Goal: Task Accomplishment & Management: Complete application form

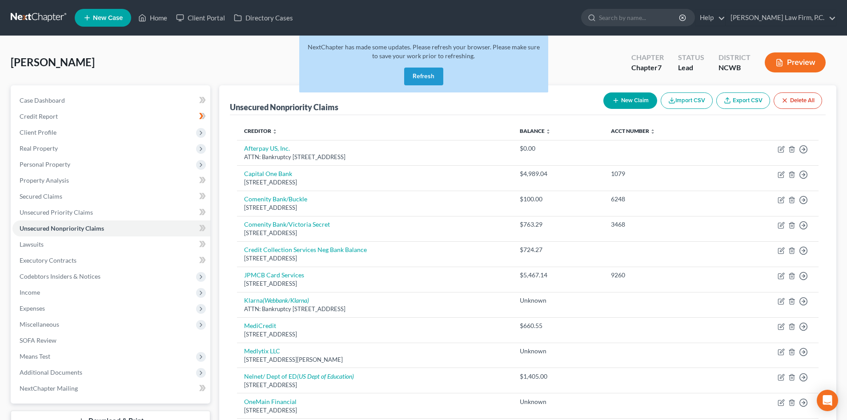
click at [423, 73] on button "Refresh" at bounding box center [423, 77] width 39 height 18
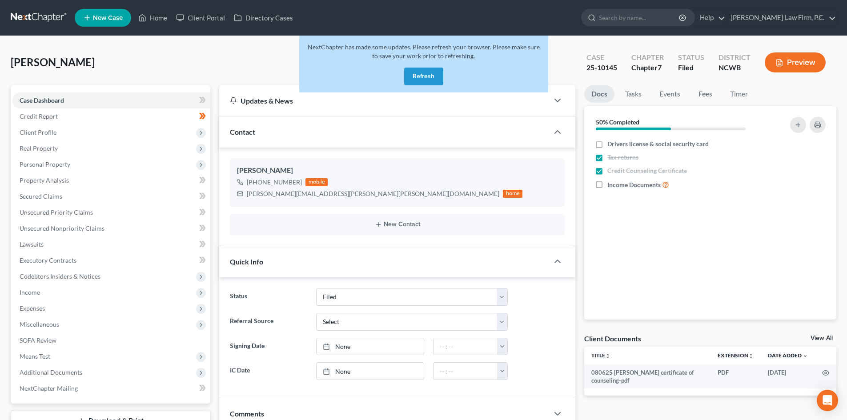
select select "3"
click at [644, 15] on input "search" at bounding box center [639, 17] width 81 height 16
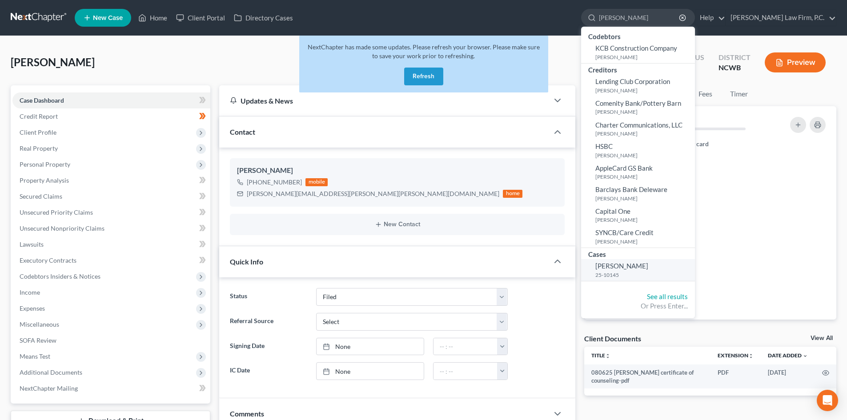
type input "Coye"
click at [647, 266] on span "Coye, Linda" at bounding box center [622, 266] width 53 height 8
click at [661, 264] on link "Coye, Linda 25-10145" at bounding box center [638, 270] width 114 height 22
click at [637, 268] on span "Coye, Linda" at bounding box center [622, 266] width 53 height 8
click at [639, 267] on span "Coye, Linda" at bounding box center [622, 266] width 53 height 8
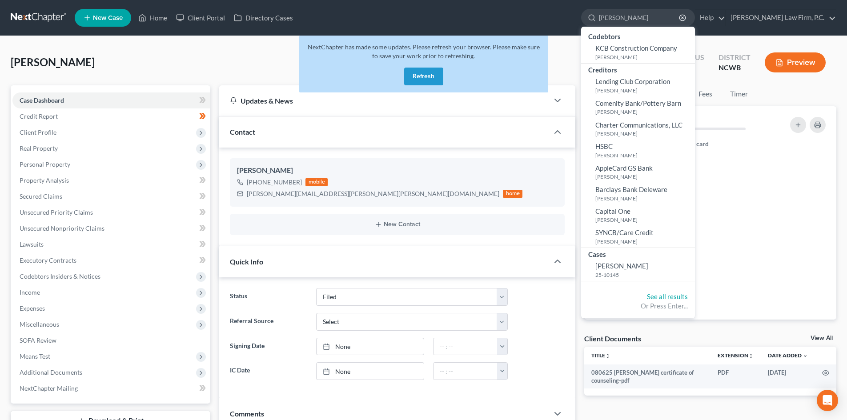
click at [427, 69] on button "Refresh" at bounding box center [423, 77] width 39 height 18
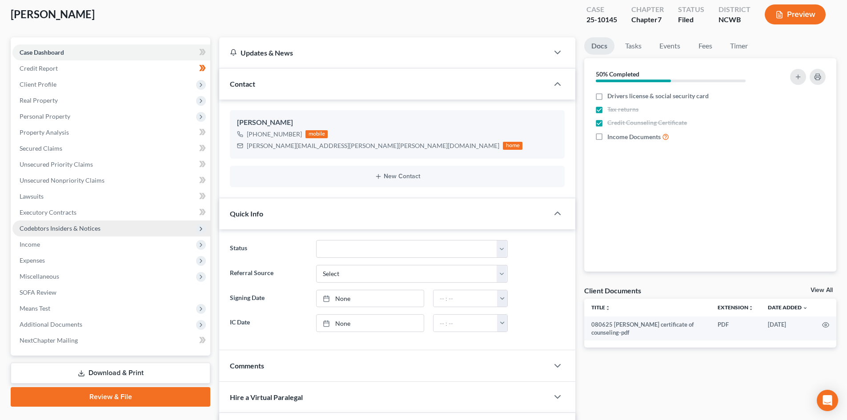
scroll to position [44, 0]
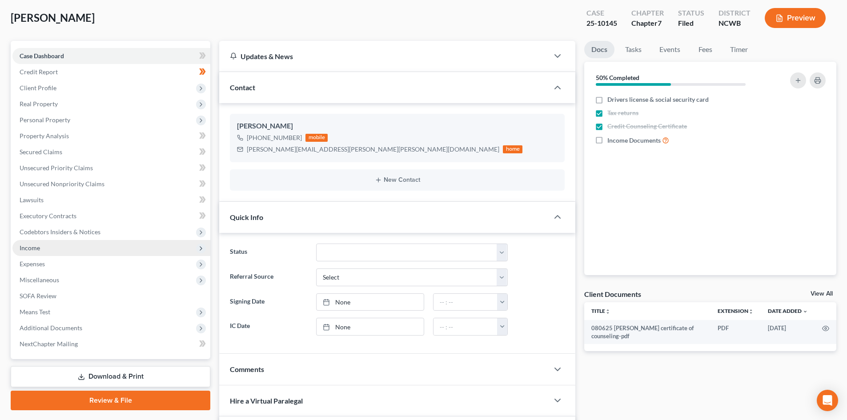
click at [45, 253] on span "Income" at bounding box center [111, 248] width 198 height 16
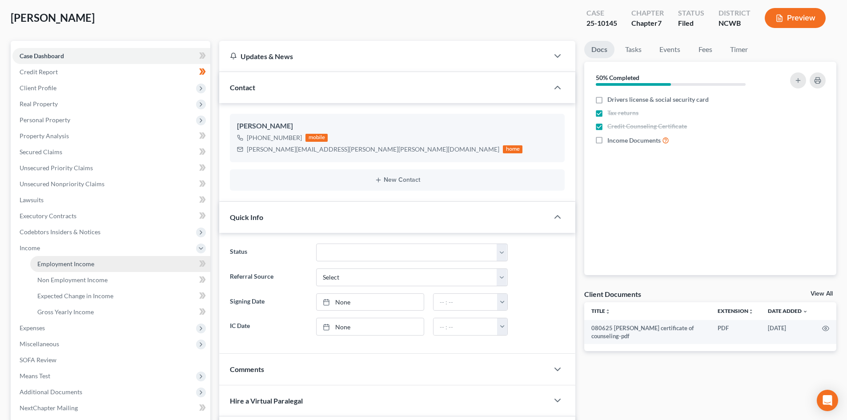
click at [52, 258] on link "Employment Income" at bounding box center [120, 264] width 180 height 16
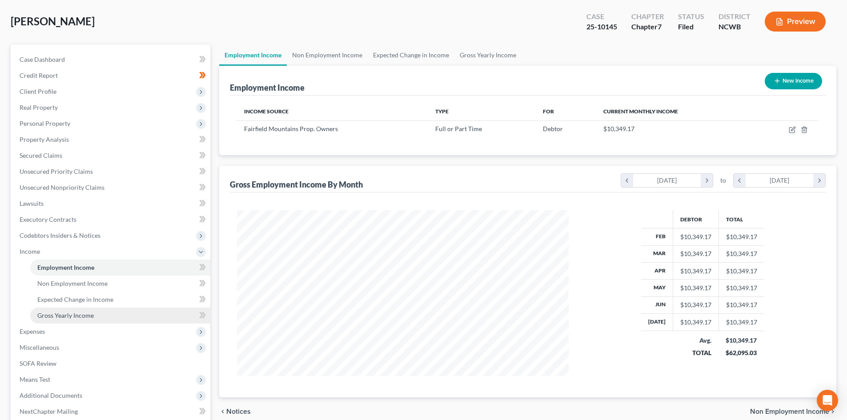
scroll to position [44, 0]
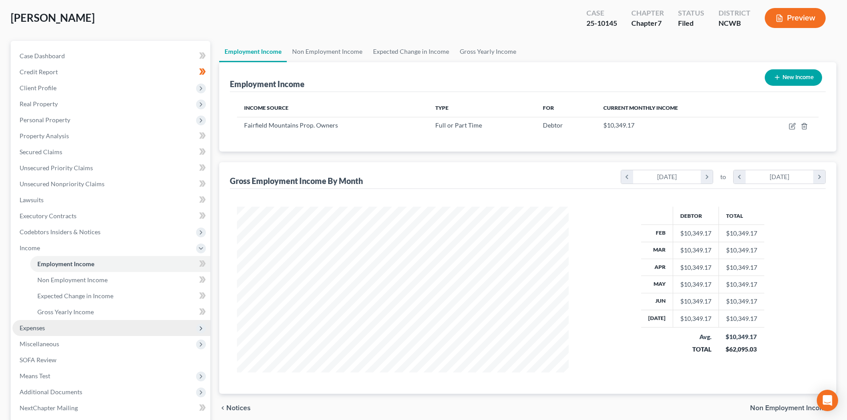
click at [54, 333] on span "Expenses" at bounding box center [111, 328] width 198 height 16
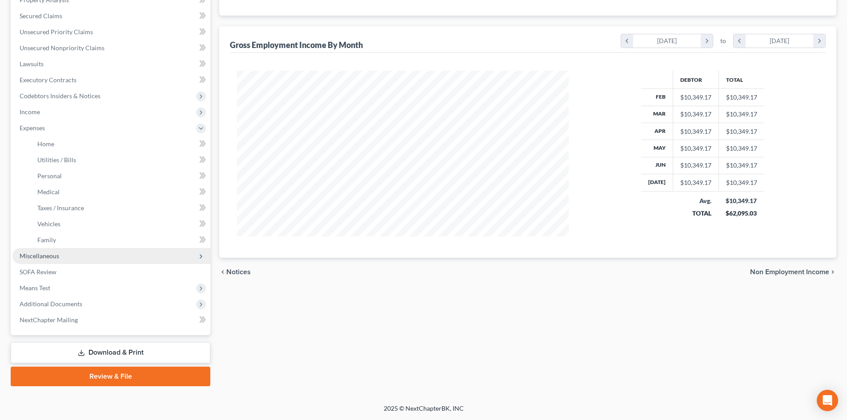
click at [46, 262] on span "Miscellaneous" at bounding box center [111, 256] width 198 height 16
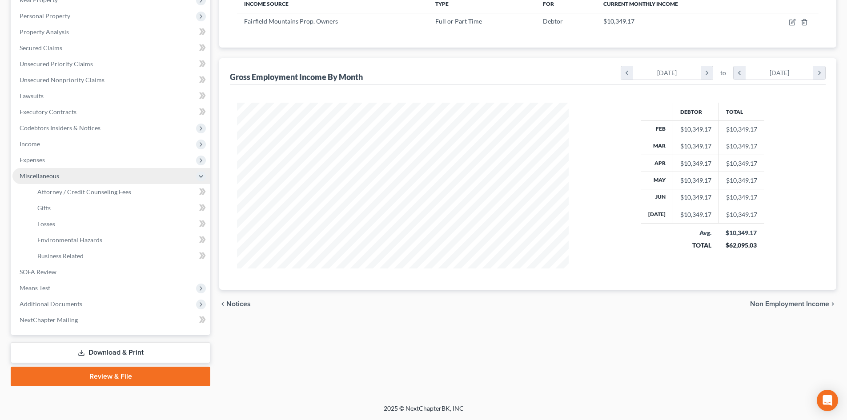
scroll to position [149, 0]
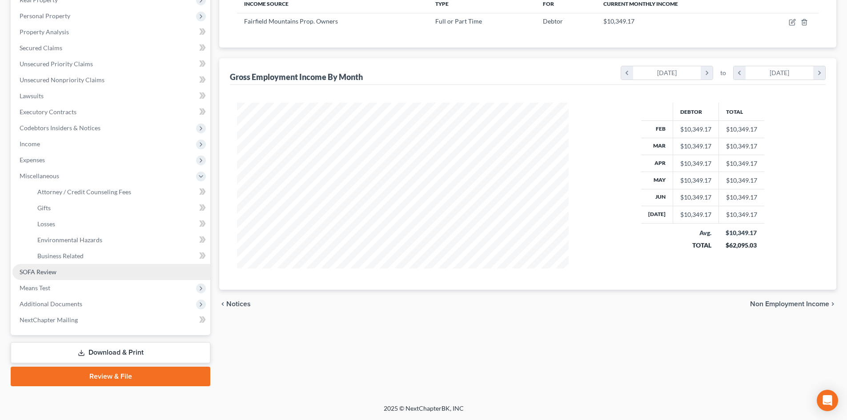
click at [65, 273] on link "SOFA Review" at bounding box center [111, 272] width 198 height 16
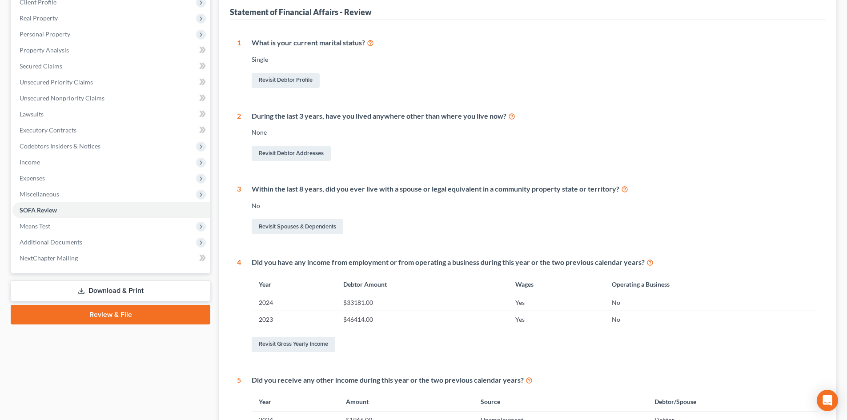
scroll to position [133, 0]
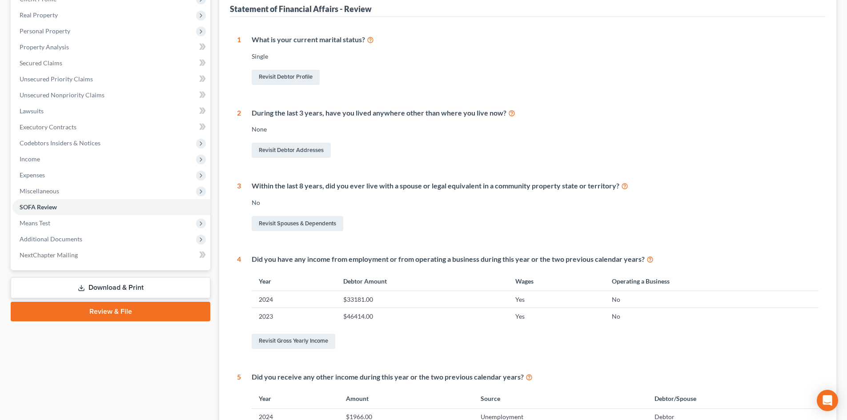
drag, startPoint x: 355, startPoint y: 298, endPoint x: 375, endPoint y: 309, distance: 23.3
click at [355, 298] on td "$33181.00" at bounding box center [422, 299] width 172 height 17
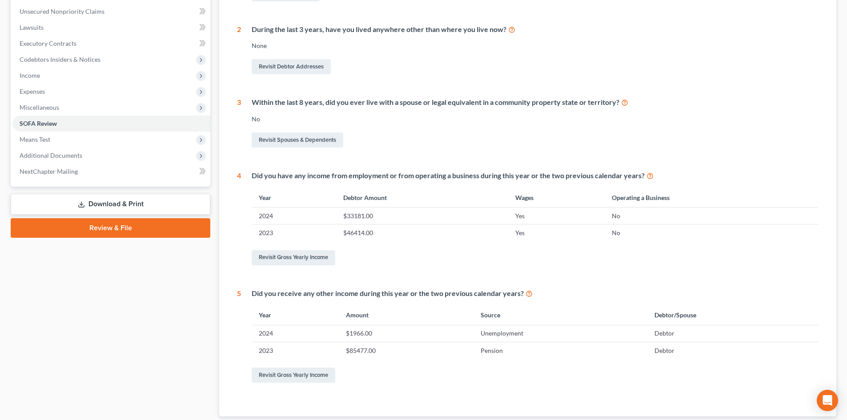
scroll to position [222, 0]
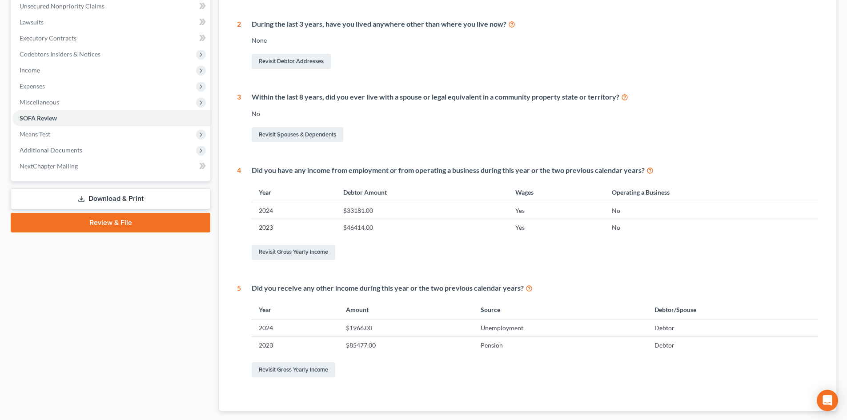
click at [284, 242] on div "Did you have any income from employment or from operating a business during thi…" at bounding box center [530, 213] width 578 height 97
click at [286, 248] on link "Revisit Gross Yearly Income" at bounding box center [294, 252] width 84 height 15
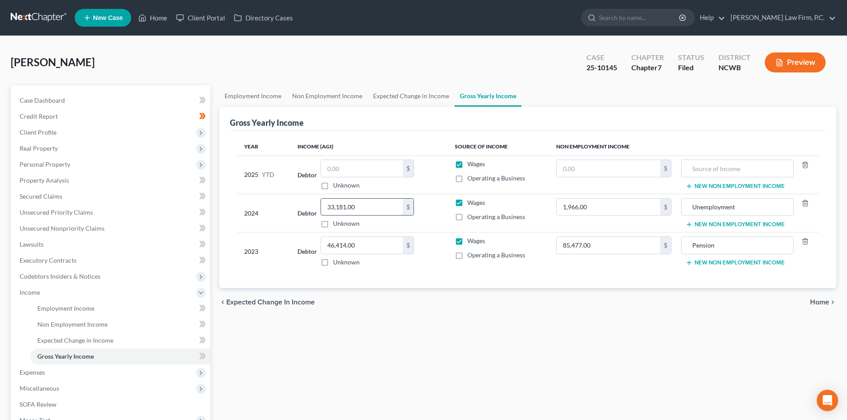
click at [366, 205] on input "33,181.00" at bounding box center [362, 207] width 82 height 17
type input "35,147"
click at [67, 165] on span "Personal Property" at bounding box center [45, 165] width 51 height 8
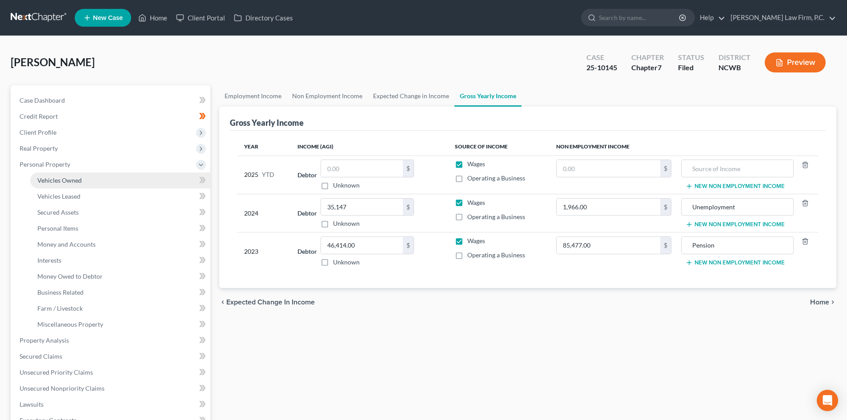
click at [88, 181] on link "Vehicles Owned" at bounding box center [120, 181] width 180 height 16
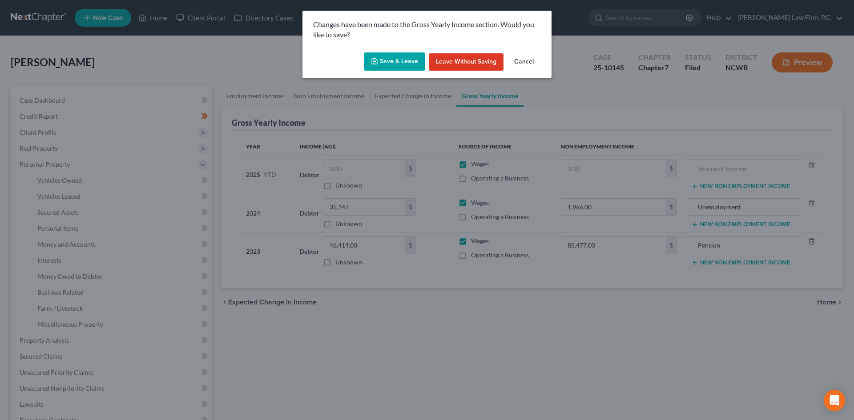
click at [403, 62] on button "Save & Leave" at bounding box center [394, 61] width 61 height 19
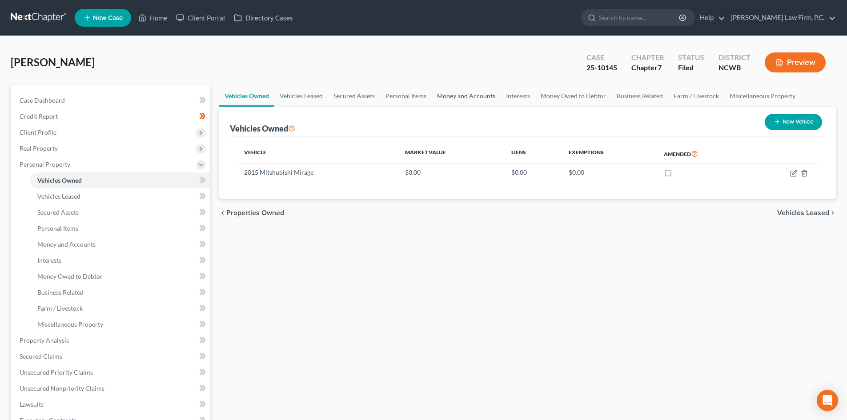
click at [467, 89] on link "Money and Accounts" at bounding box center [466, 95] width 69 height 21
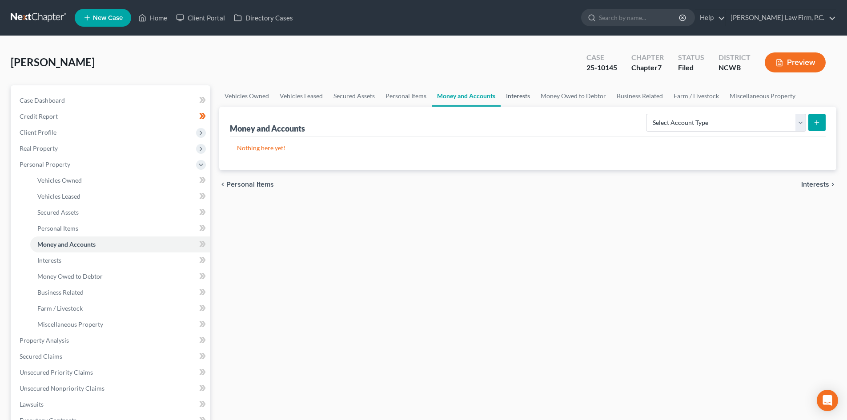
click at [523, 92] on link "Interests" at bounding box center [518, 95] width 35 height 21
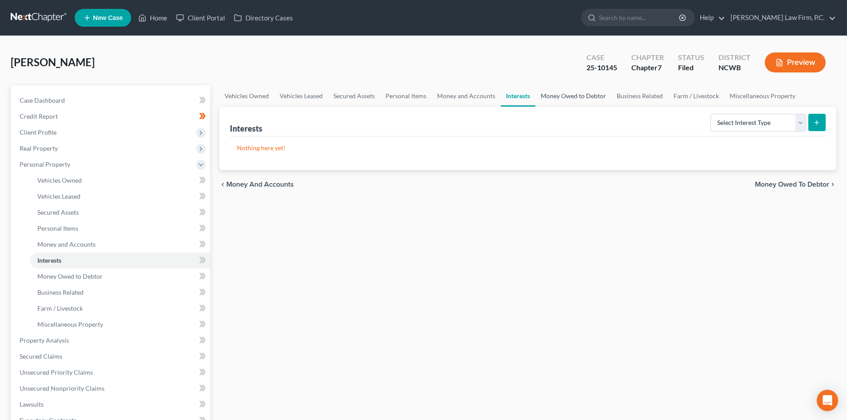
click at [575, 89] on link "Money Owed to Debtor" at bounding box center [574, 95] width 76 height 21
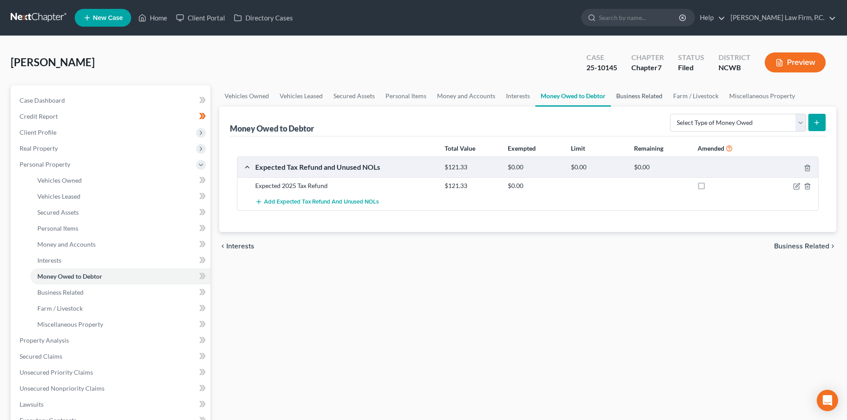
click at [621, 94] on link "Business Related" at bounding box center [639, 95] width 57 height 21
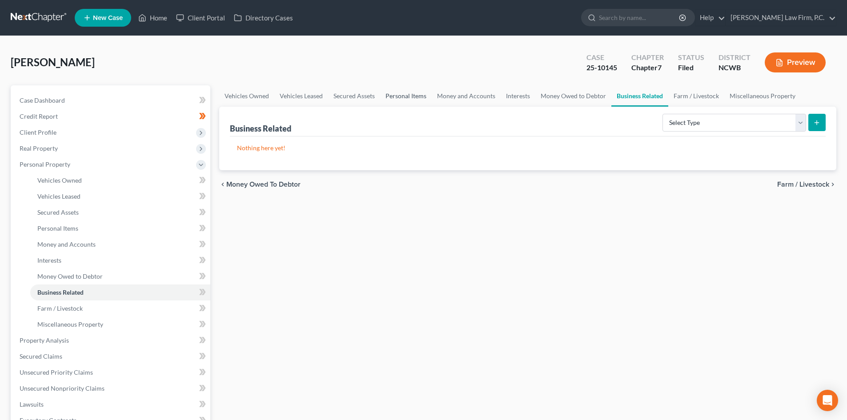
click at [397, 95] on link "Personal Items" at bounding box center [406, 95] width 52 height 21
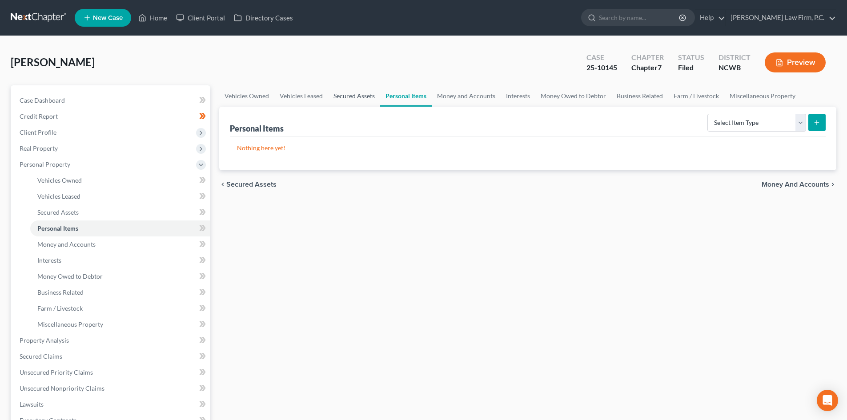
click at [346, 96] on link "Secured Assets" at bounding box center [354, 95] width 52 height 21
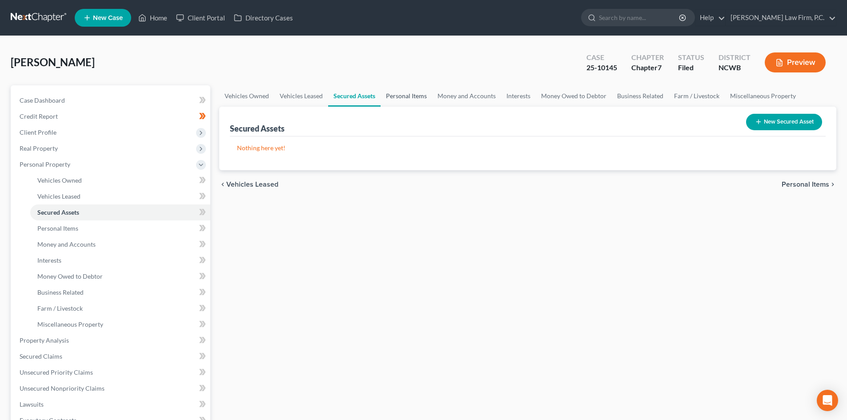
click at [407, 98] on link "Personal Items" at bounding box center [407, 95] width 52 height 21
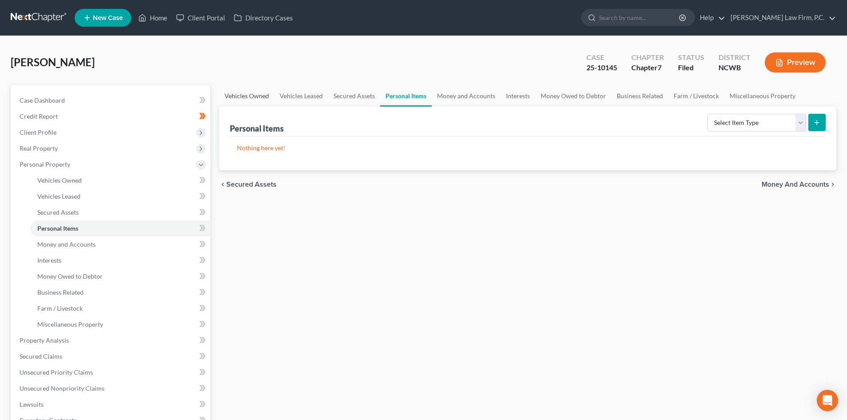
click at [268, 88] on link "Vehicles Owned" at bounding box center [246, 95] width 55 height 21
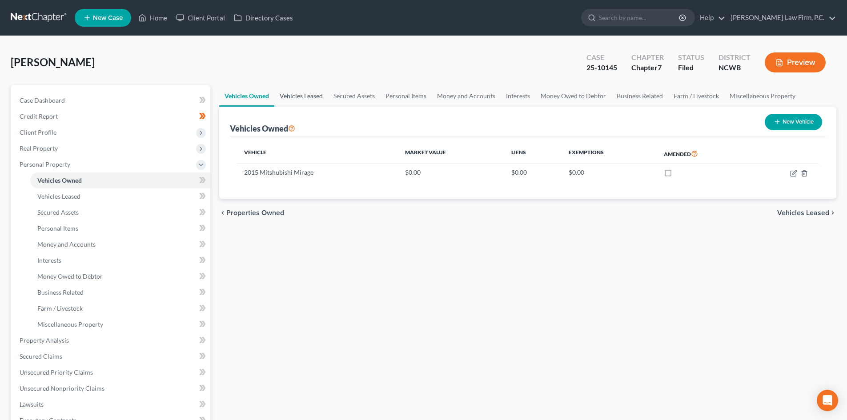
click at [292, 93] on link "Vehicles Leased" at bounding box center [301, 95] width 54 height 21
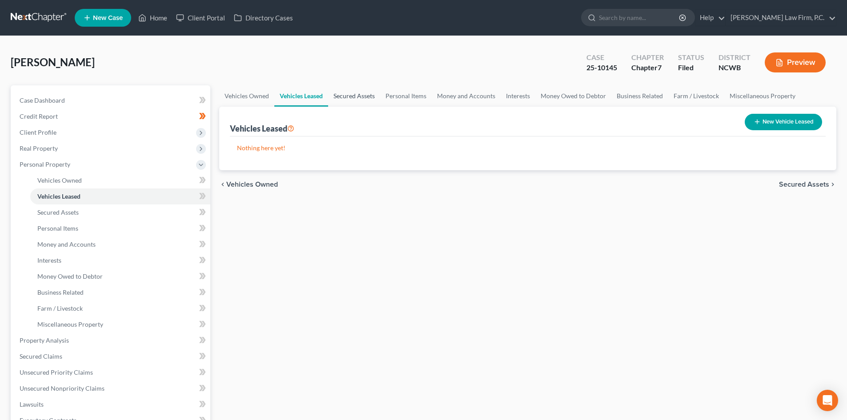
click at [361, 92] on link "Secured Assets" at bounding box center [354, 95] width 52 height 21
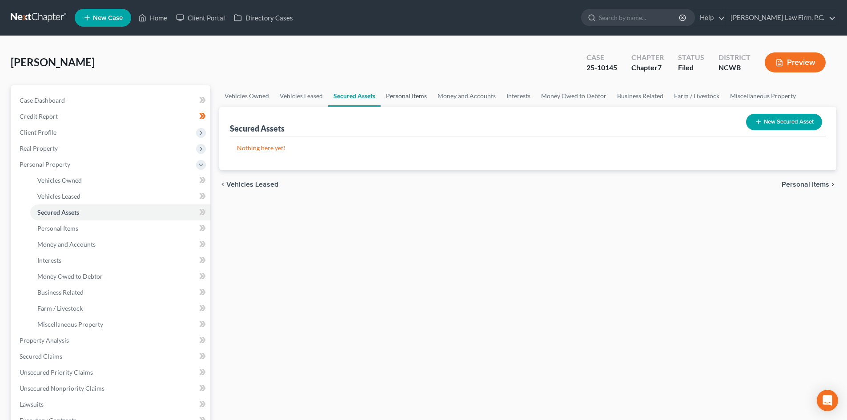
click at [404, 98] on link "Personal Items" at bounding box center [407, 95] width 52 height 21
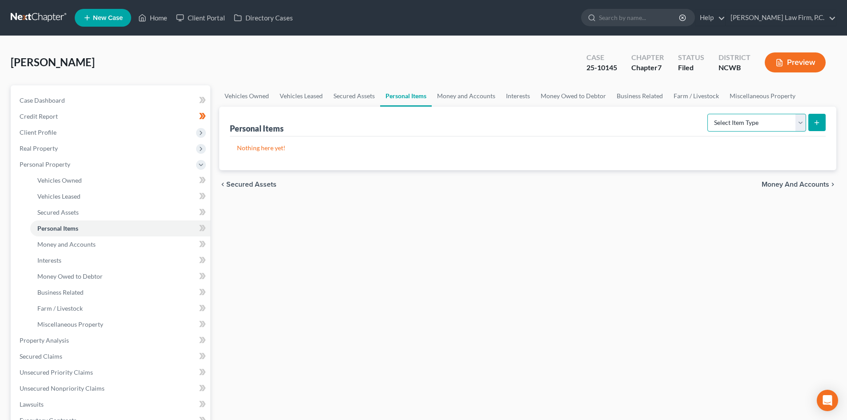
click at [800, 124] on select "Select Item Type Clothing Collectibles Of Value Electronics Firearms Household …" at bounding box center [757, 123] width 99 height 18
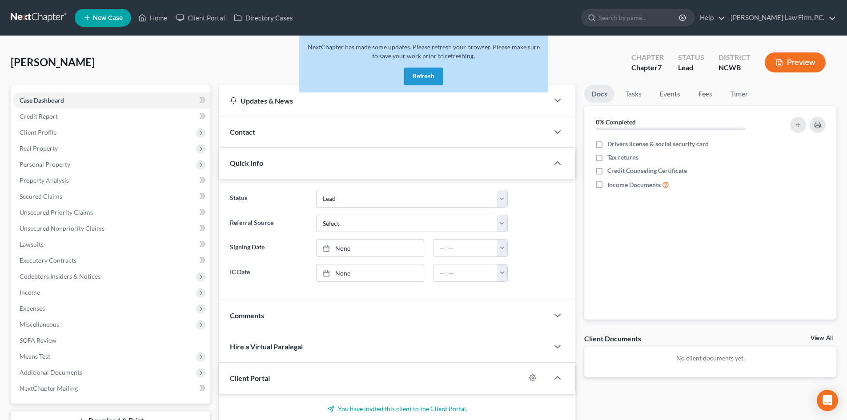
select select "5"
click at [427, 77] on button "Refresh" at bounding box center [423, 77] width 39 height 18
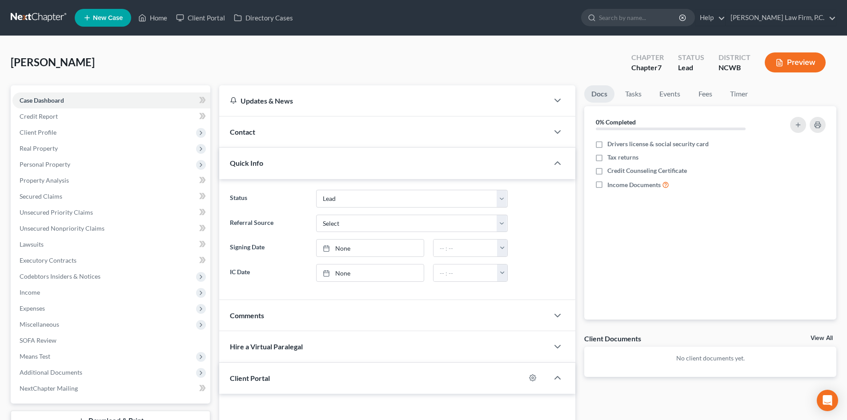
select select "5"
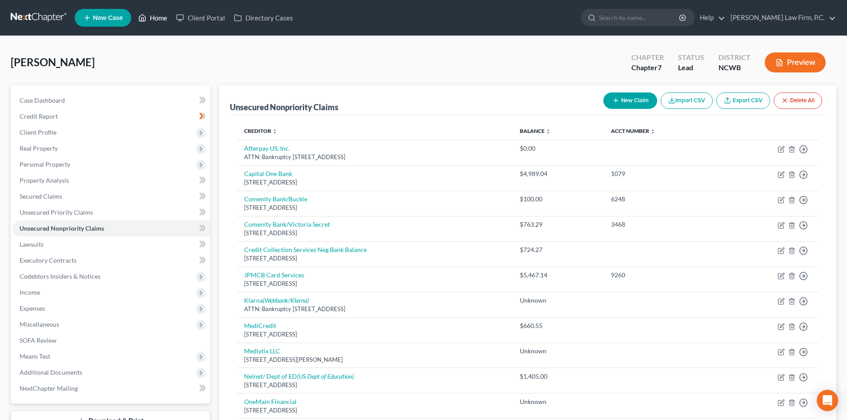
click at [165, 20] on link "Home" at bounding box center [153, 18] width 38 height 16
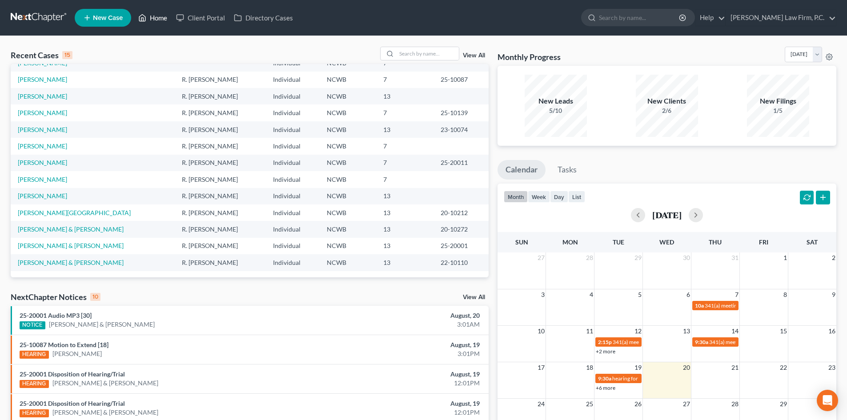
scroll to position [61, 0]
